Goal: Information Seeking & Learning: Learn about a topic

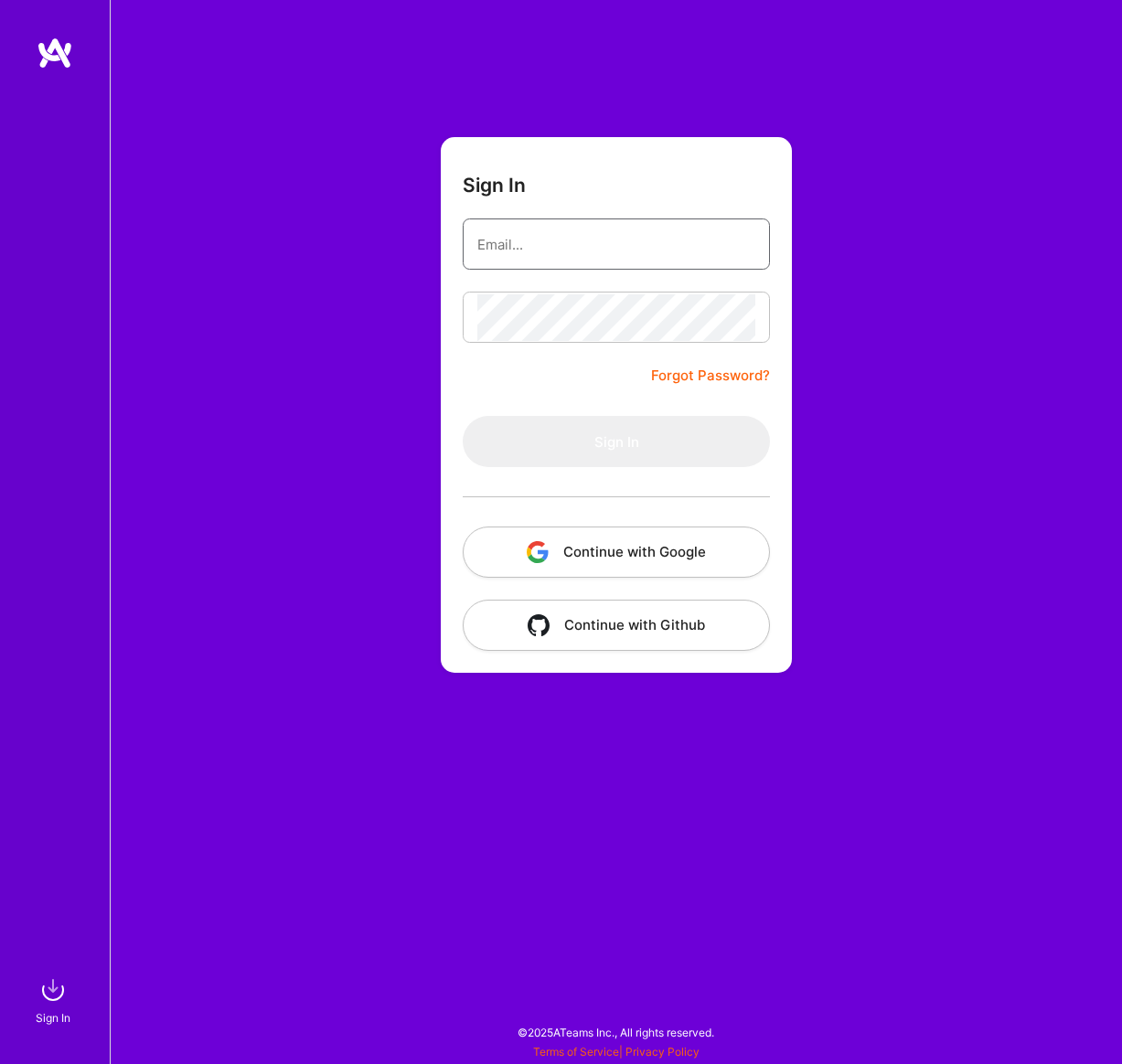
type input "[EMAIL_ADDRESS][DOMAIN_NAME]"
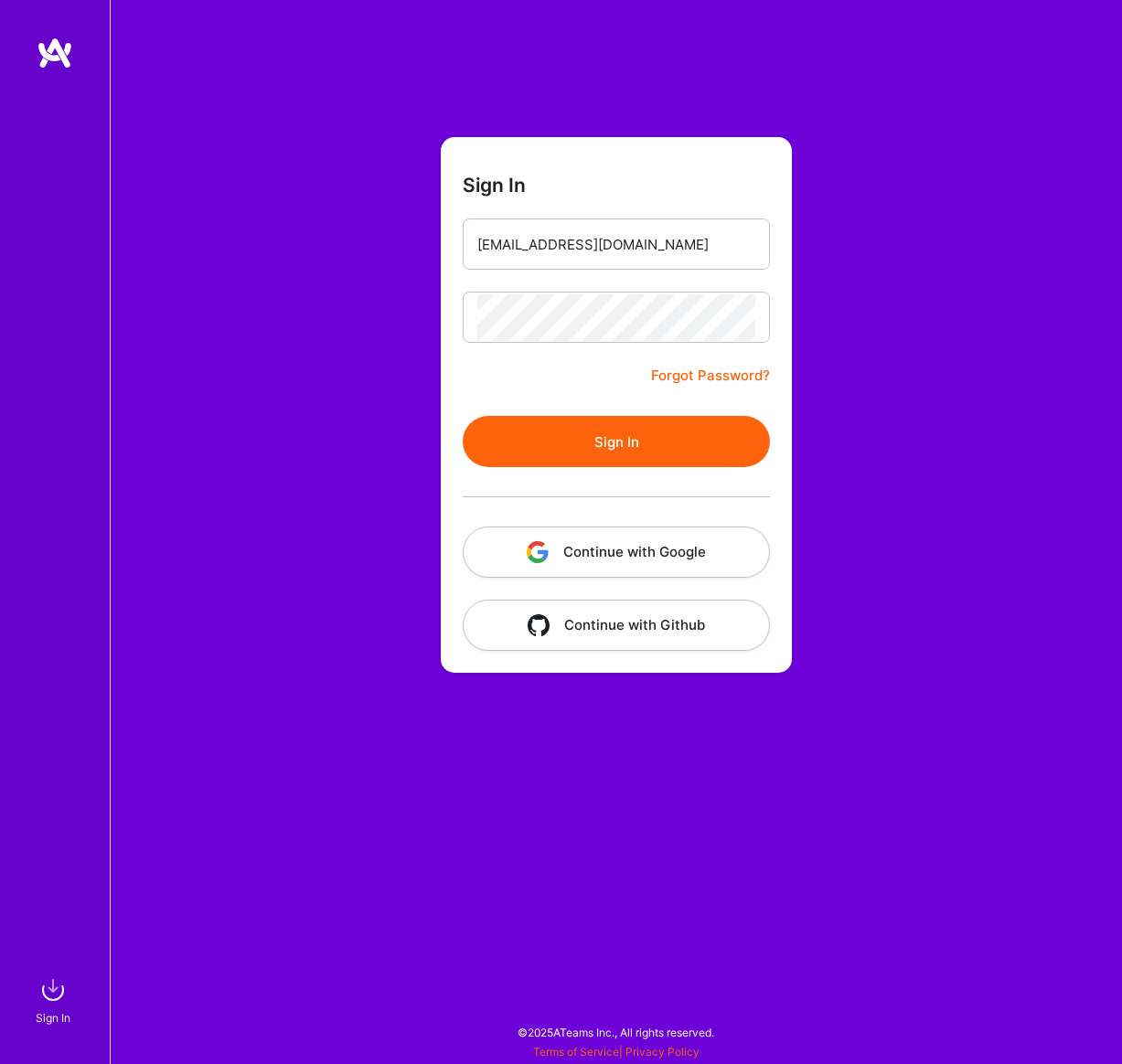
click at [589, 455] on button "Sign In" at bounding box center [617, 442] width 307 height 51
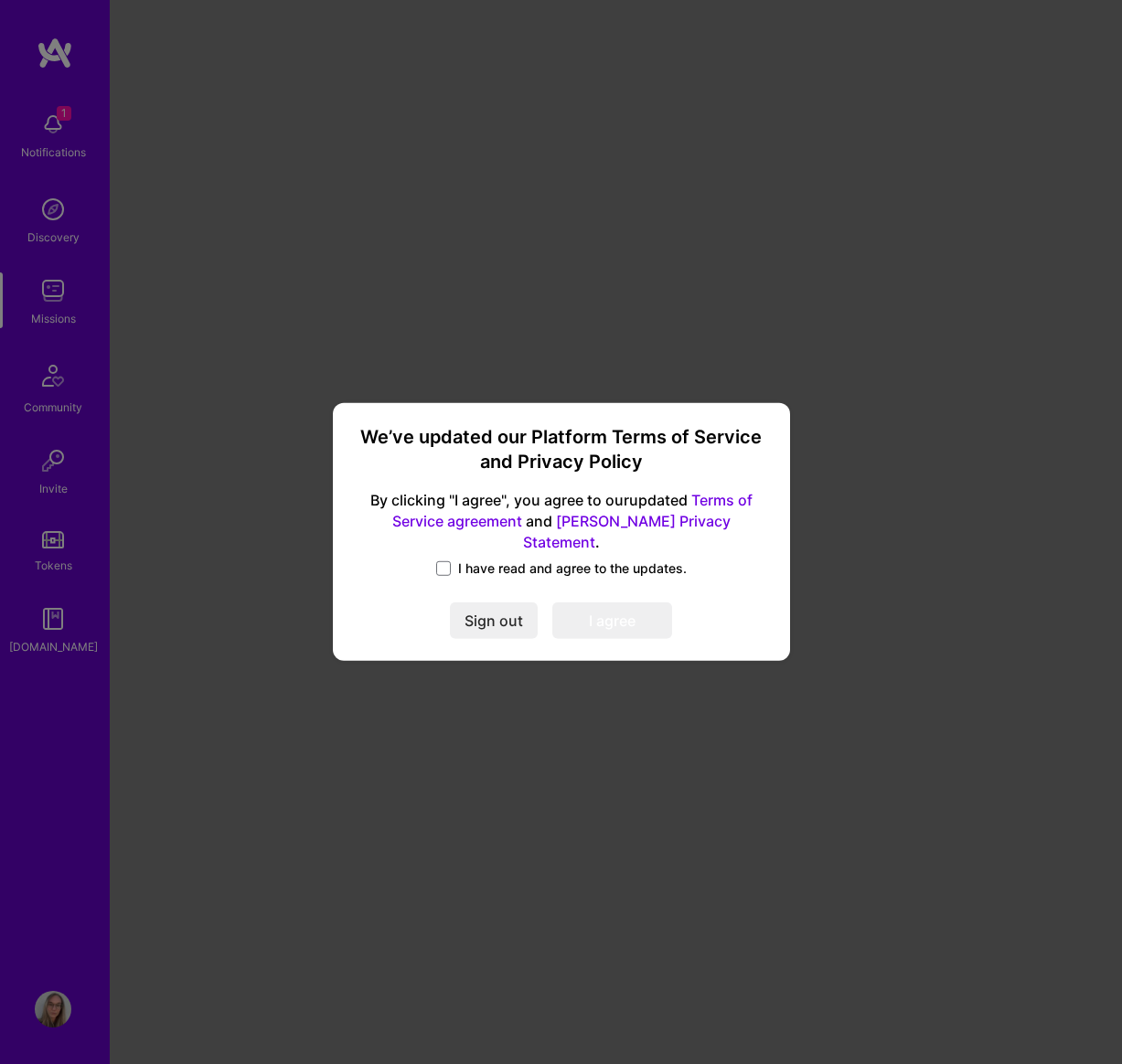
click at [452, 560] on label "I have read and agree to the updates." at bounding box center [561, 568] width 251 height 19
click at [0, 0] on input "I have read and agree to the updates." at bounding box center [0, 0] width 0 height 0
click at [606, 607] on button "I agree" at bounding box center [613, 621] width 120 height 36
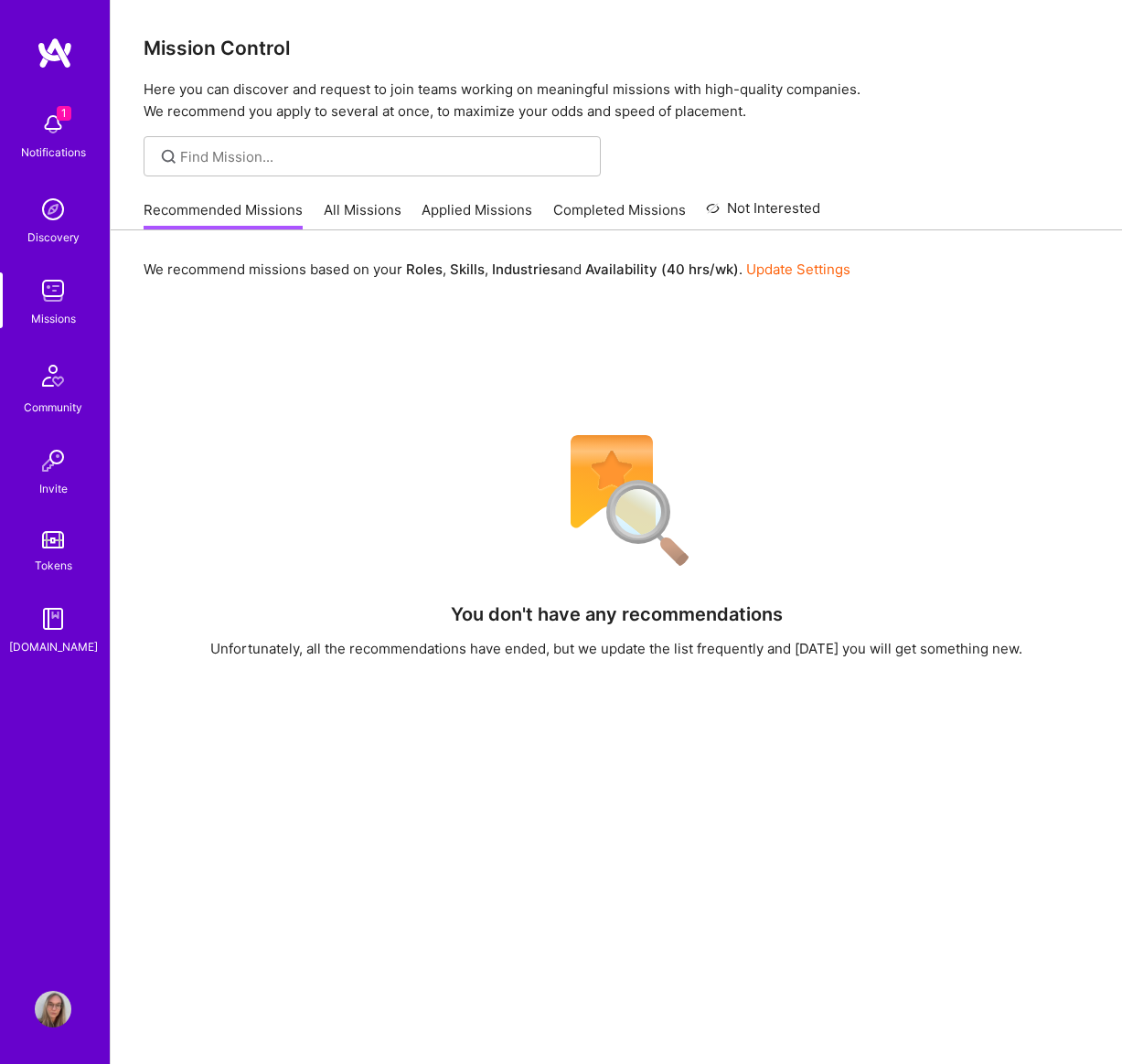
click at [365, 210] on link "All Missions" at bounding box center [362, 215] width 78 height 30
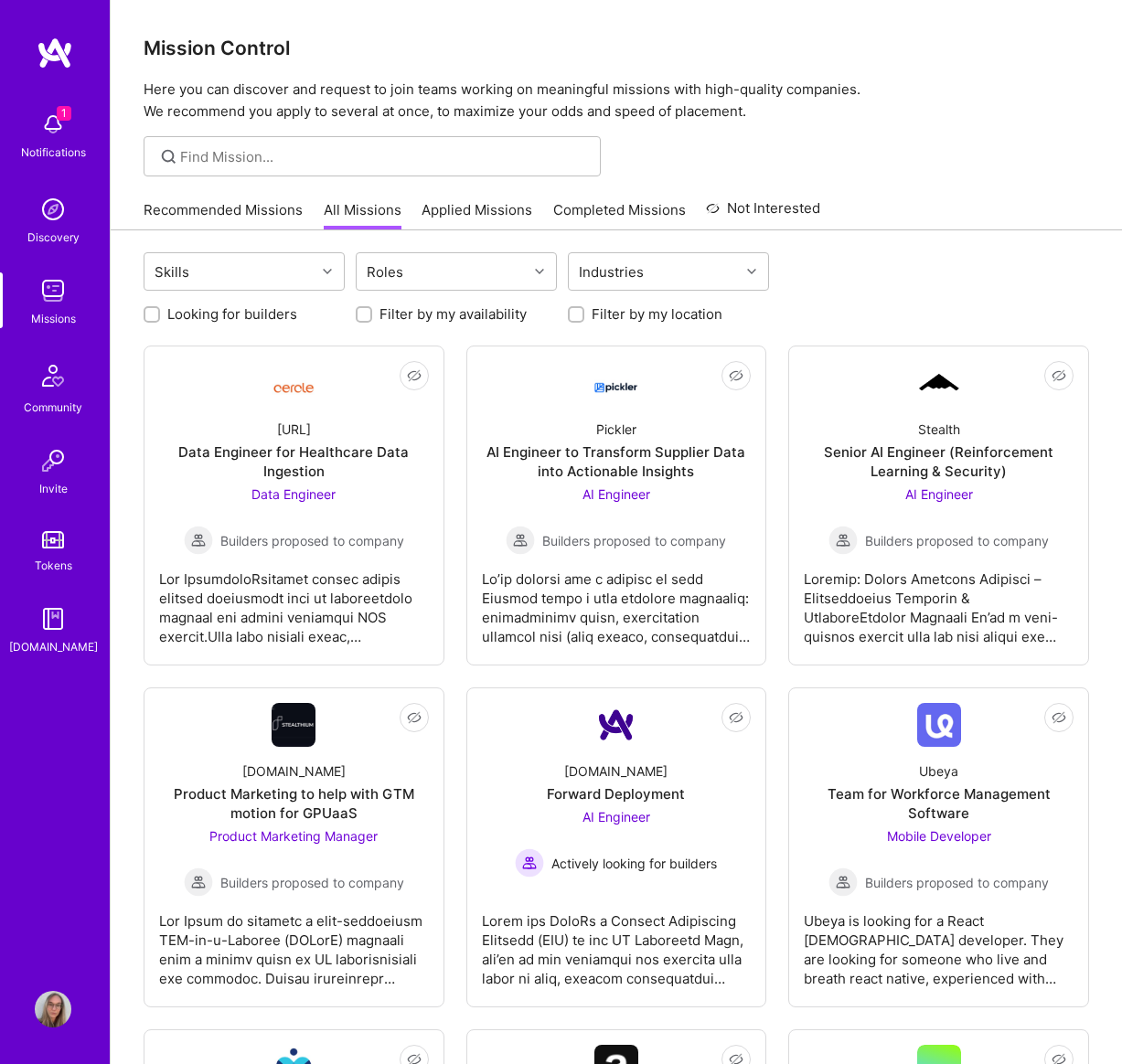
click at [575, 315] on input "Filter by my location" at bounding box center [577, 315] width 13 height 13
checkbox input "true"
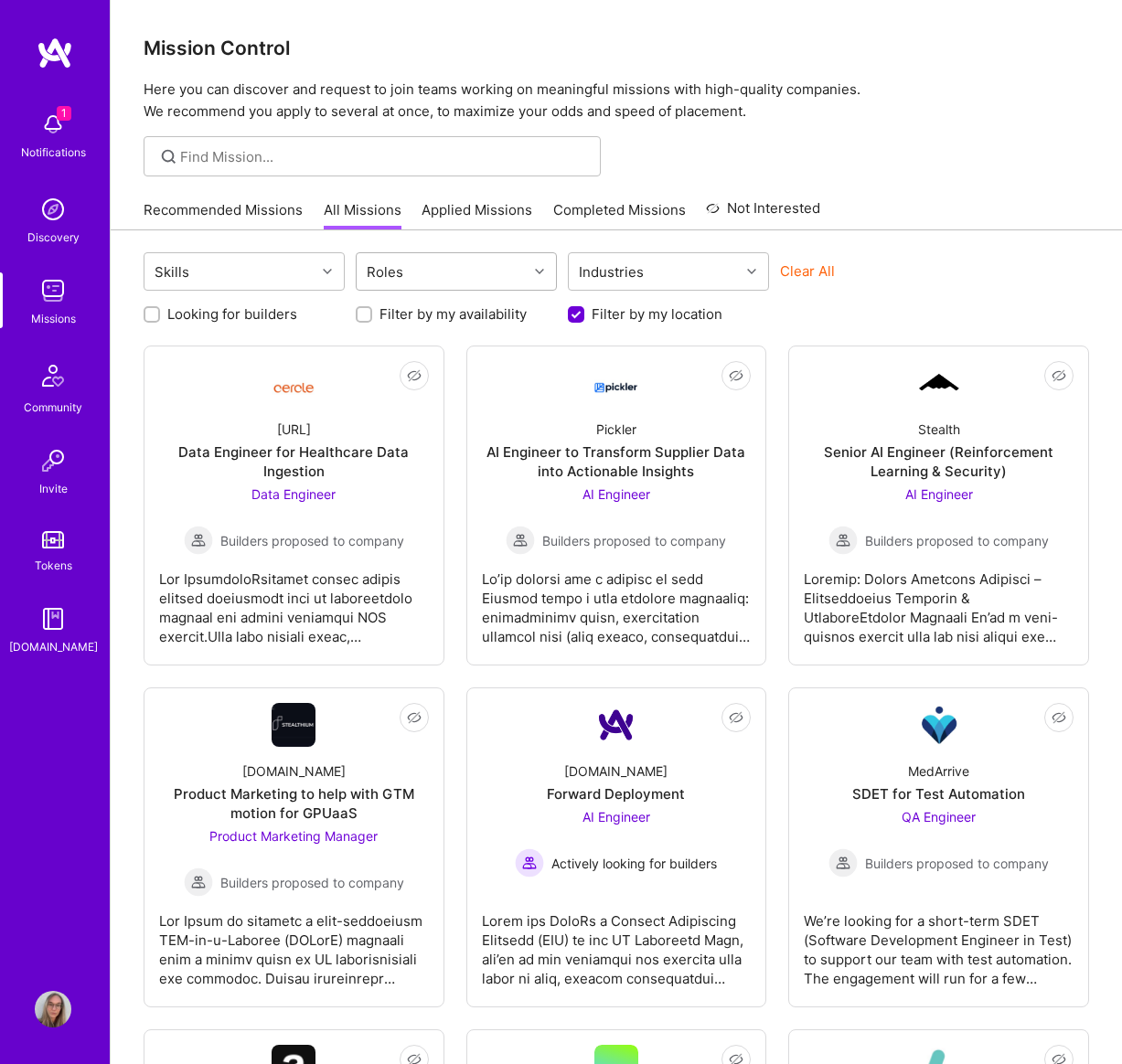
click at [417, 262] on div "Roles" at bounding box center [443, 271] width 171 height 36
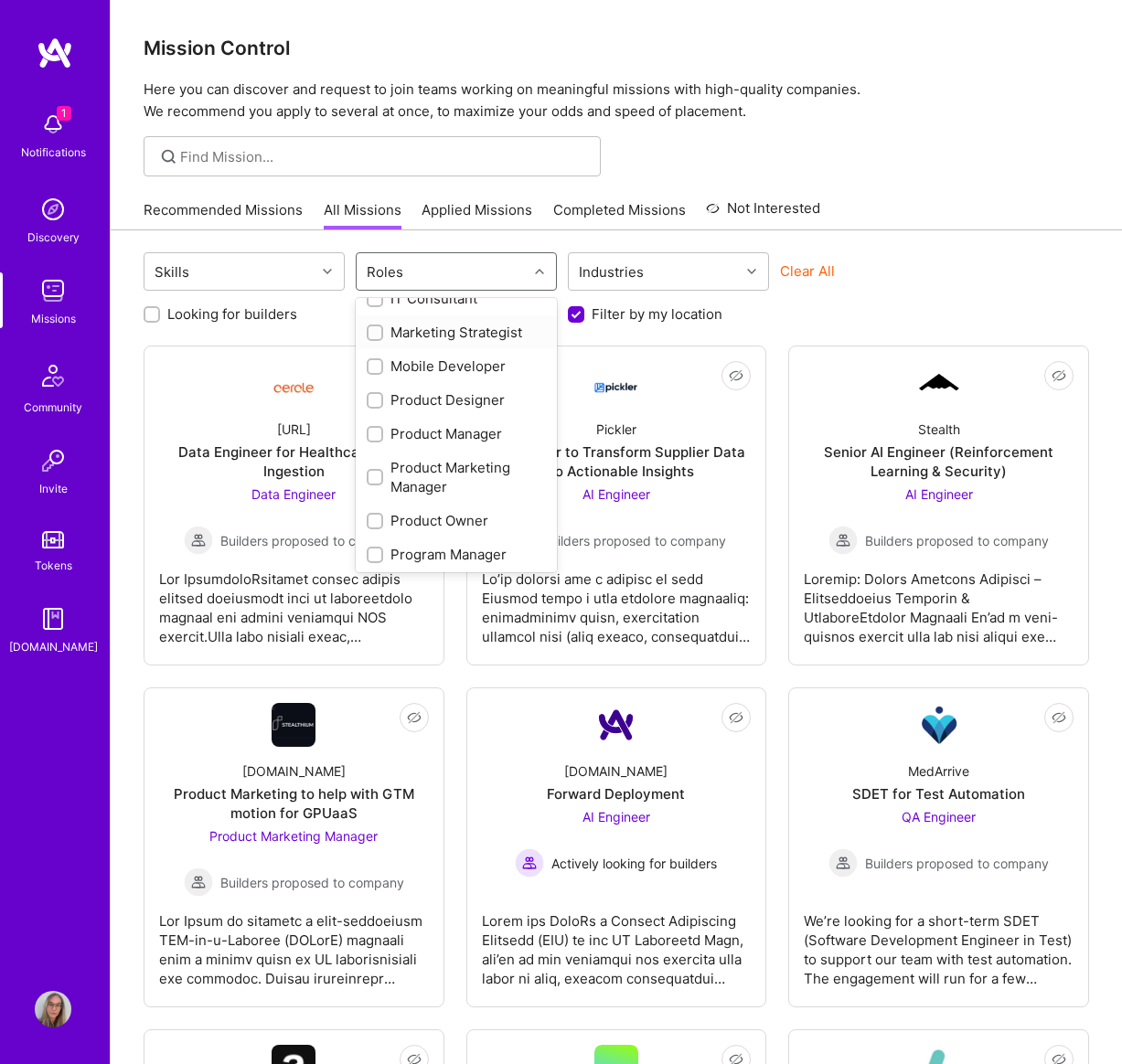
scroll to position [619, 0]
click at [375, 396] on input "checkbox" at bounding box center [377, 397] width 13 height 13
checkbox input "true"
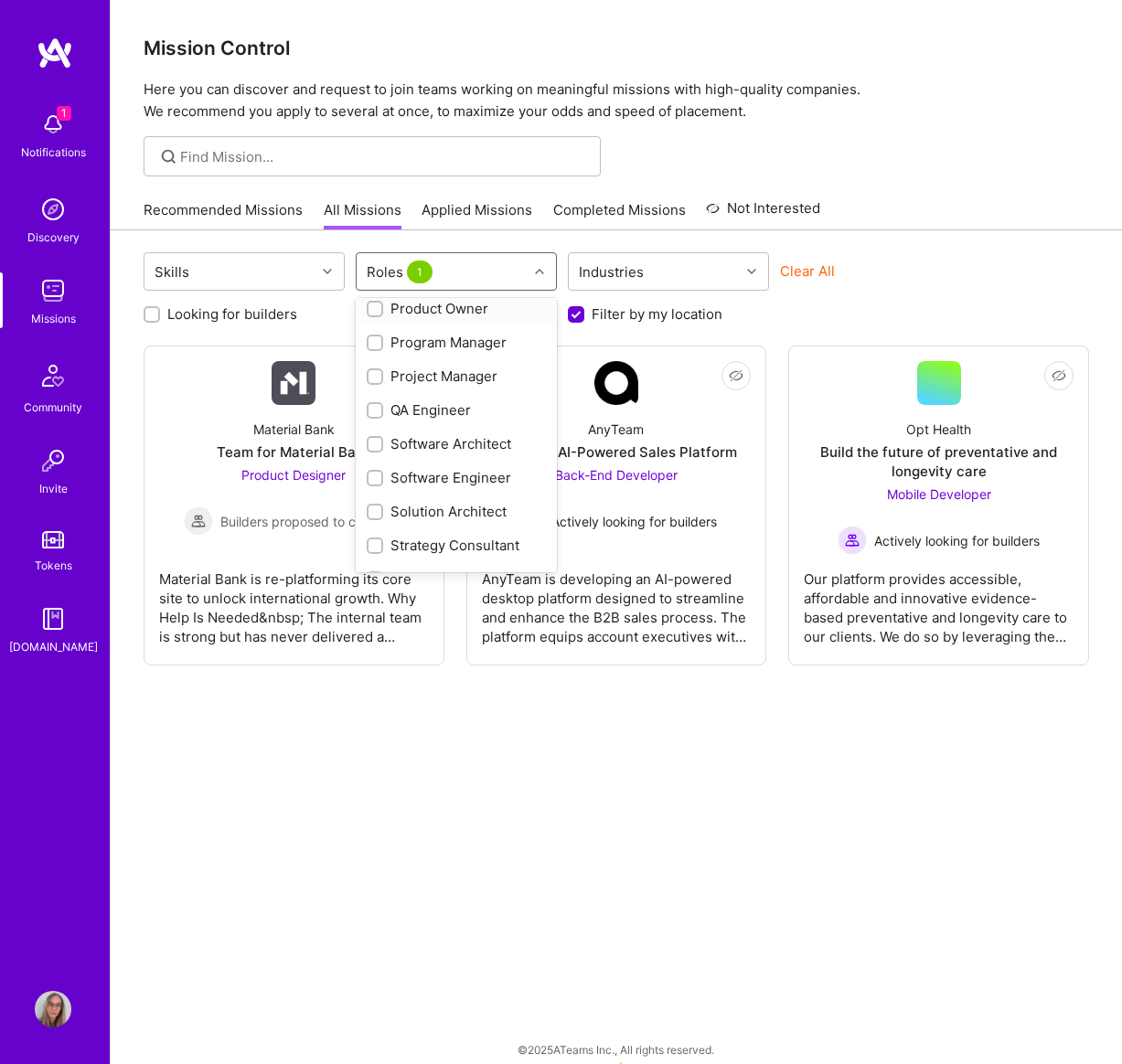
scroll to position [855, 0]
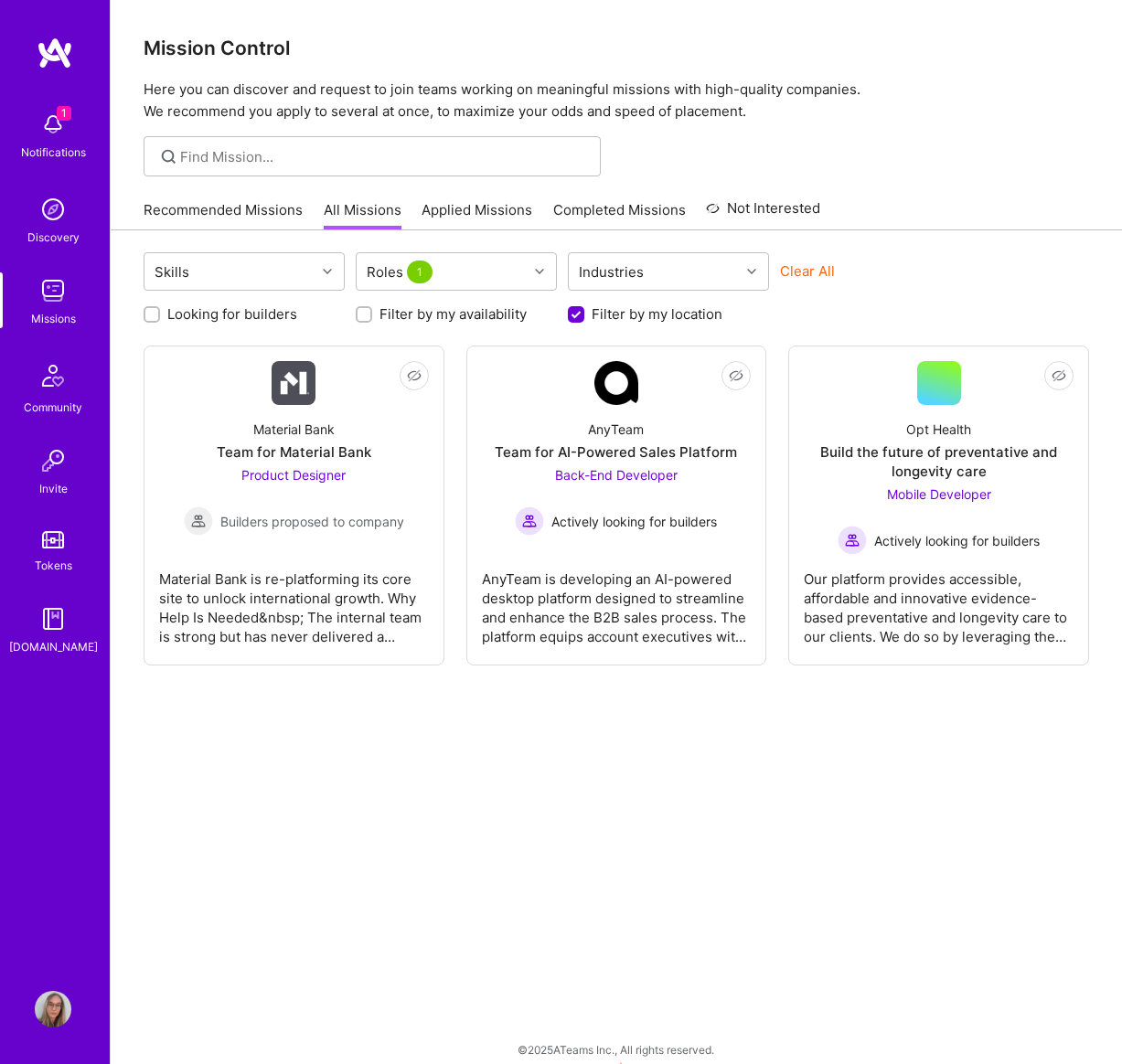
click at [712, 766] on div "Skills Roles 1 Industries Clear All Looking for builders Filter by my availabil…" at bounding box center [617, 656] width 1011 height 852
click at [649, 520] on span "Actively looking for builders" at bounding box center [634, 522] width 165 height 20
click at [480, 276] on div "Roles 1" at bounding box center [443, 271] width 171 height 36
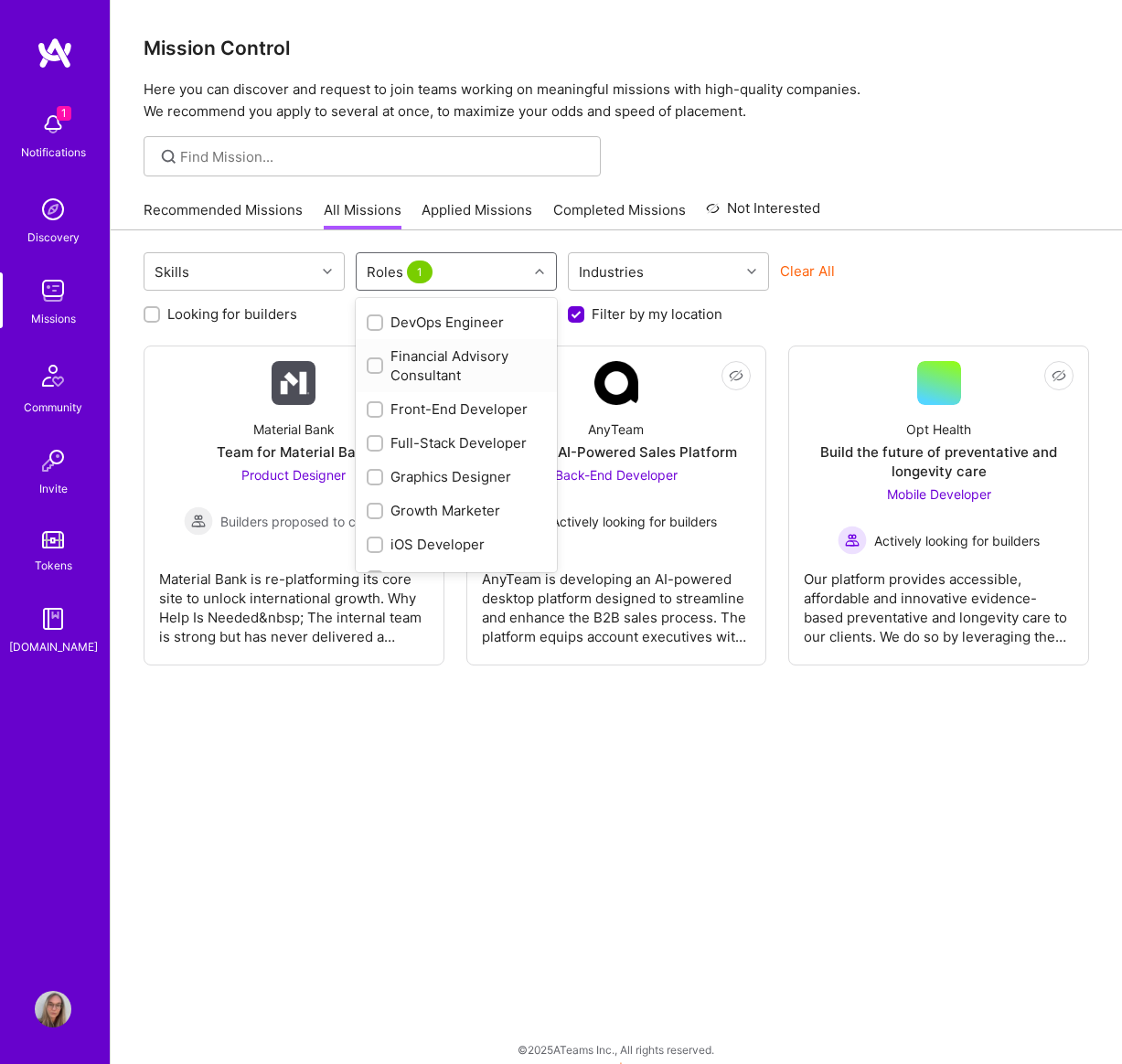
scroll to position [373, 0]
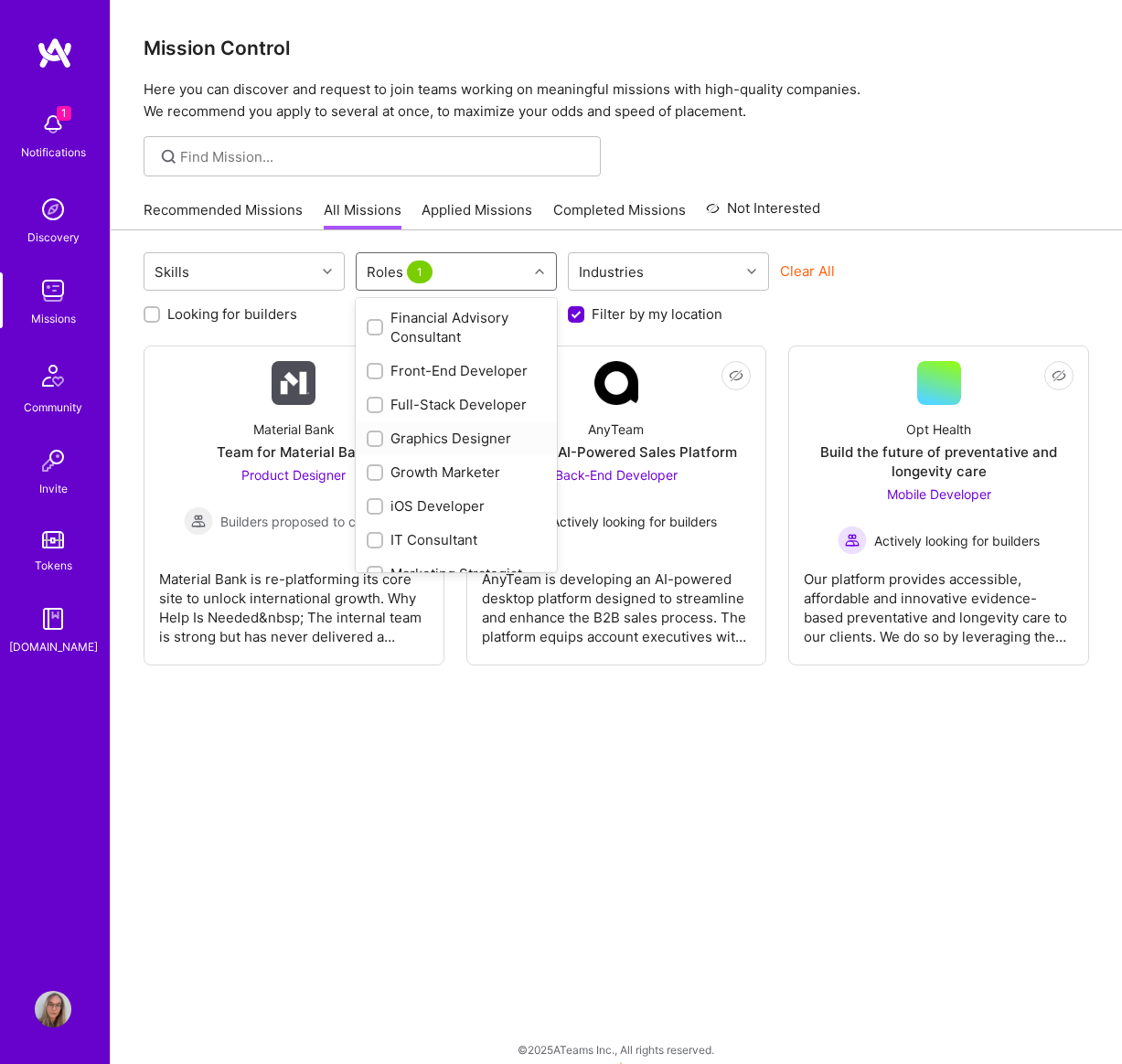
click at [435, 441] on div "Graphics Designer" at bounding box center [456, 439] width 179 height 20
checkbox input "true"
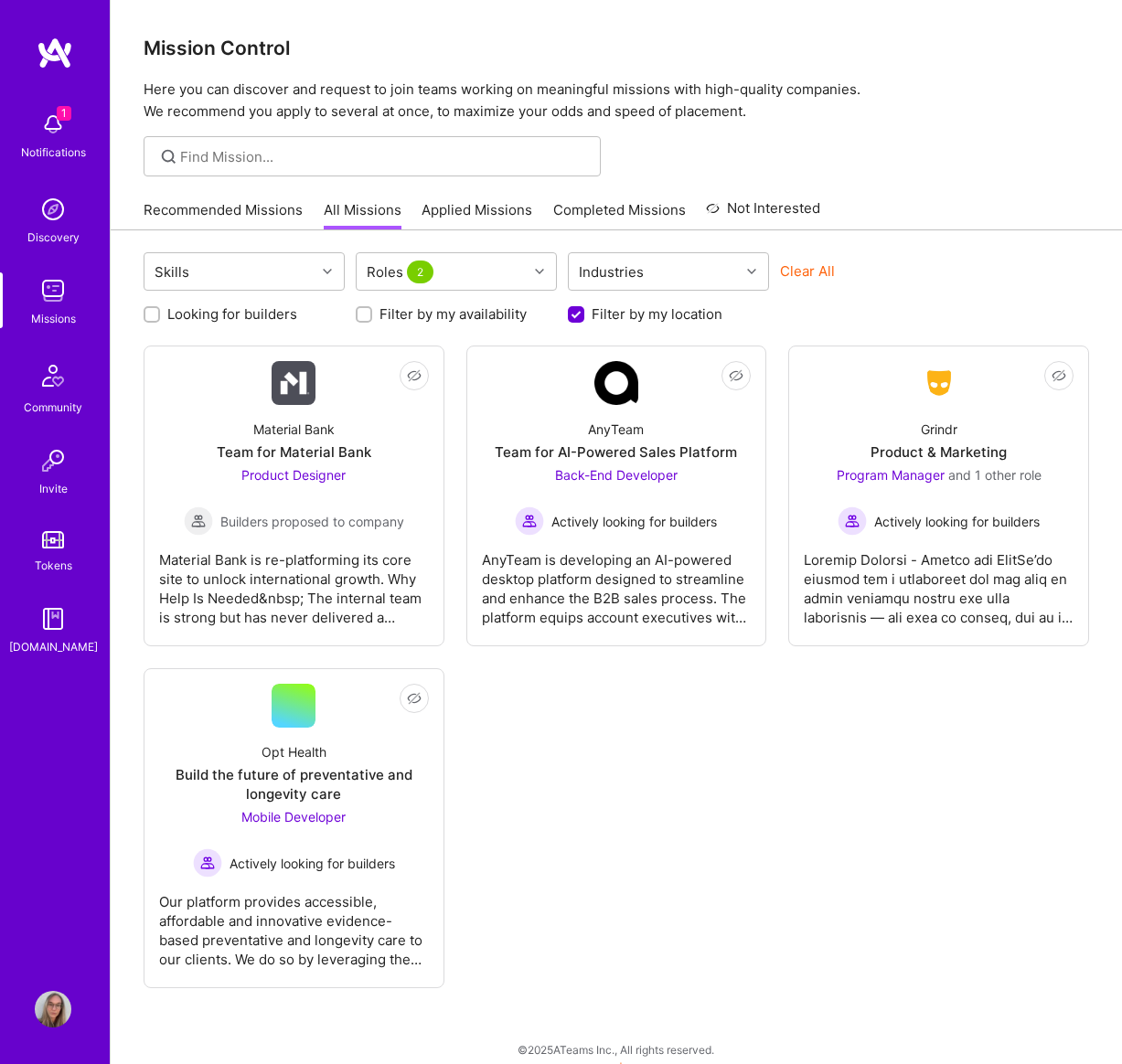
click at [707, 841] on div "Not Interested Material Bank Team for Material Bank Product Designer Builders p…" at bounding box center [616, 667] width 945 height 643
click at [944, 580] on div at bounding box center [938, 581] width 269 height 91
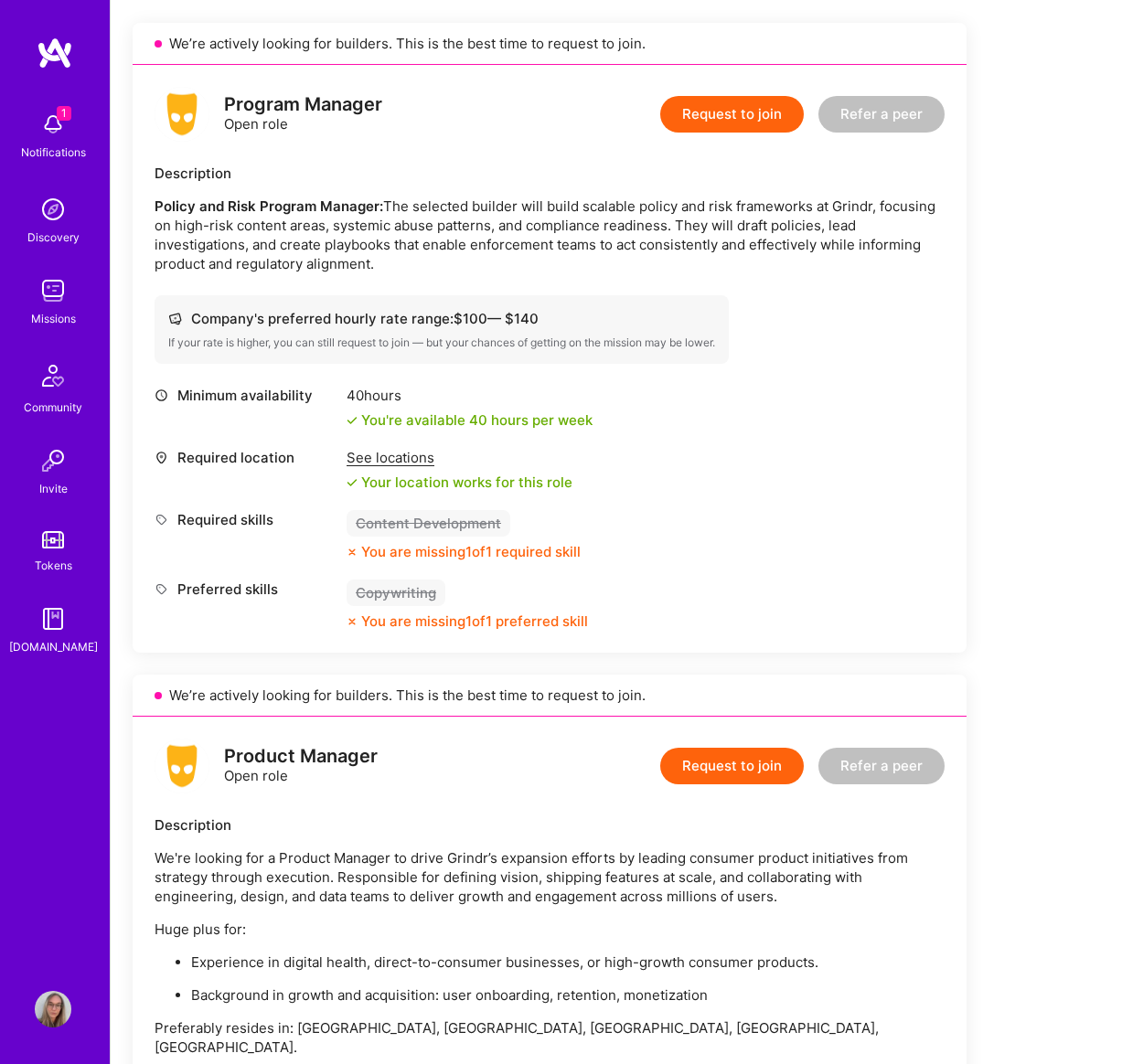
scroll to position [449, 0]
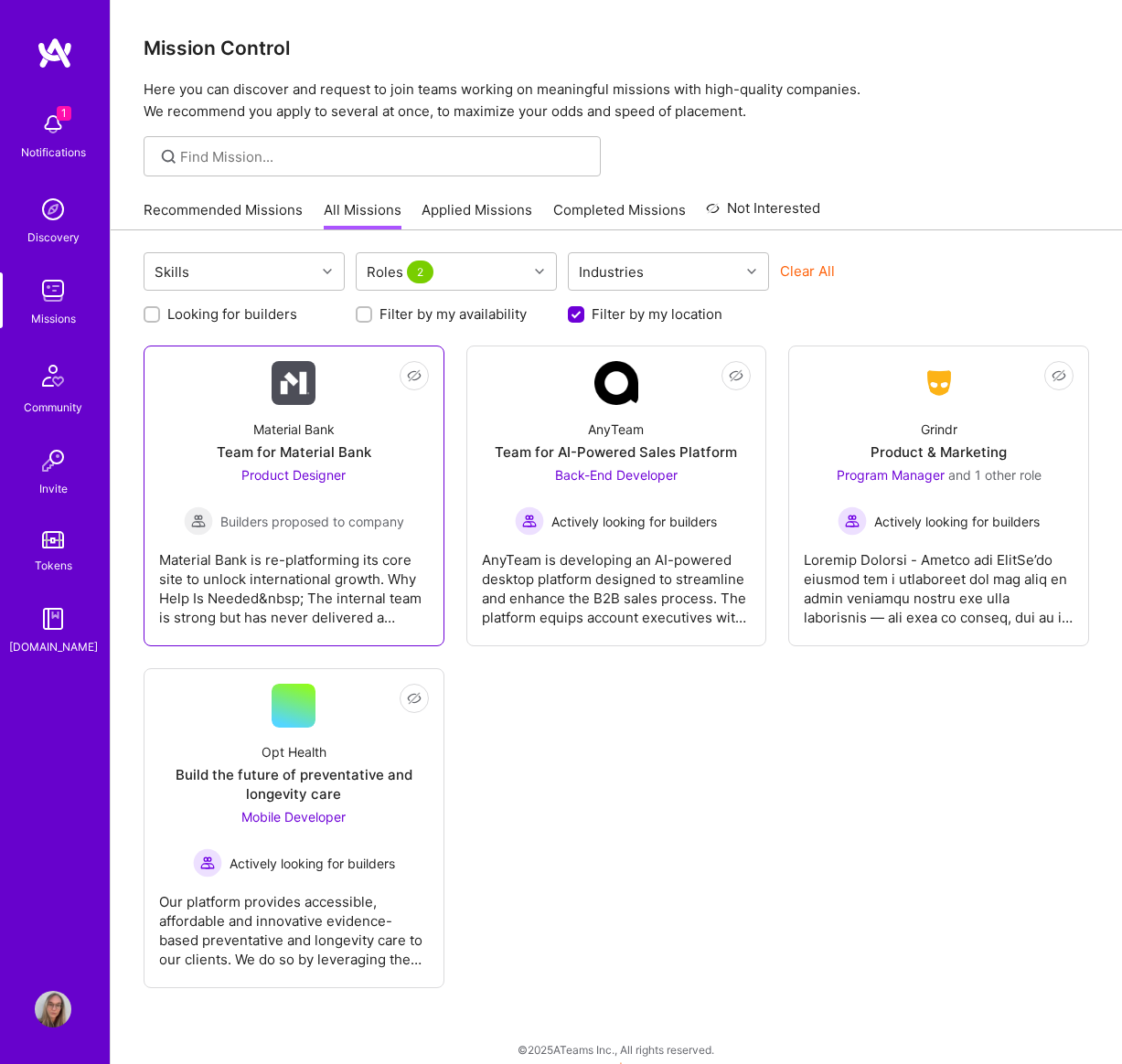
click at [369, 454] on div "Team for Material Bank" at bounding box center [293, 452] width 154 height 20
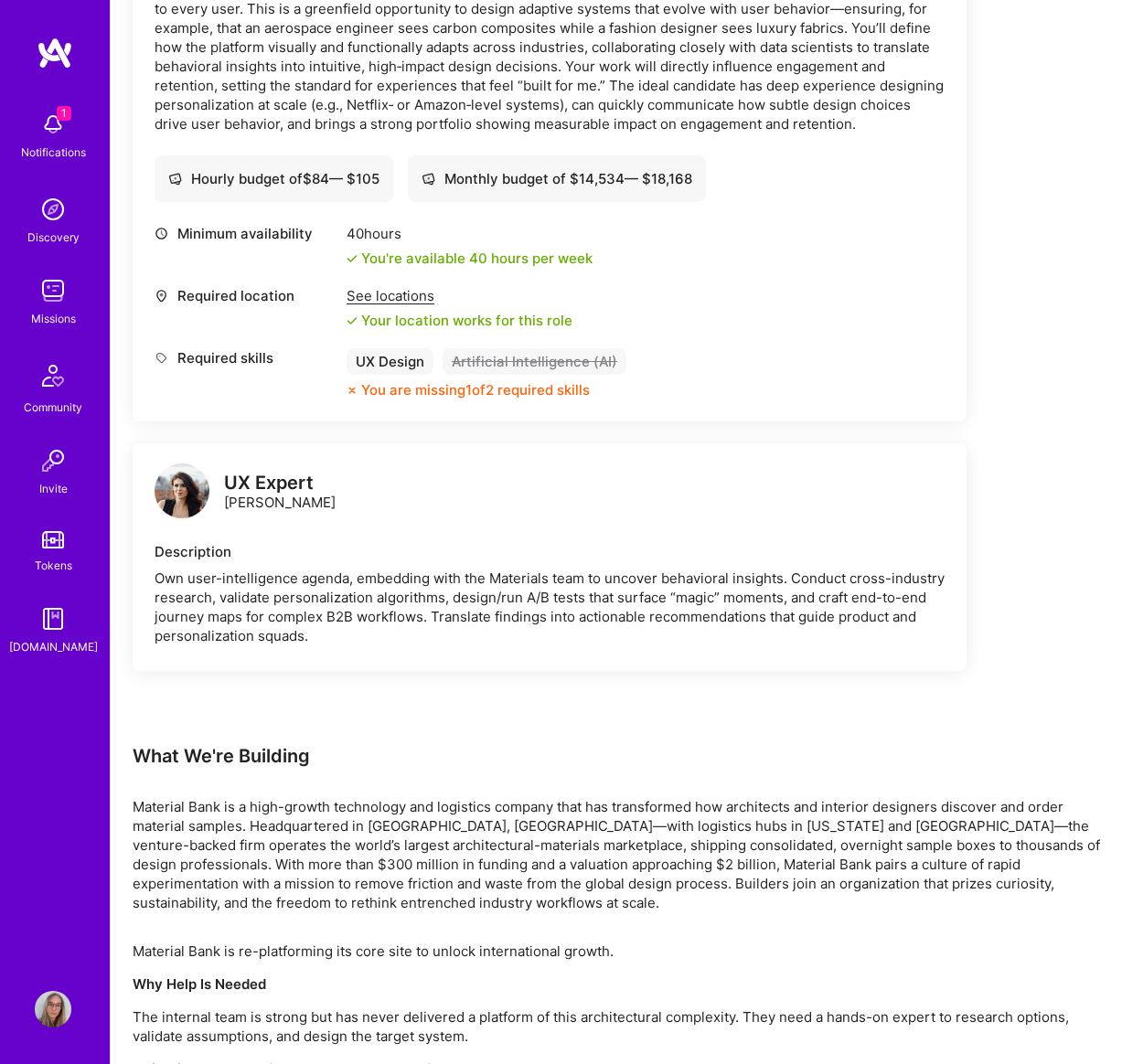
scroll to position [650, 0]
